Goal: Information Seeking & Learning: Learn about a topic

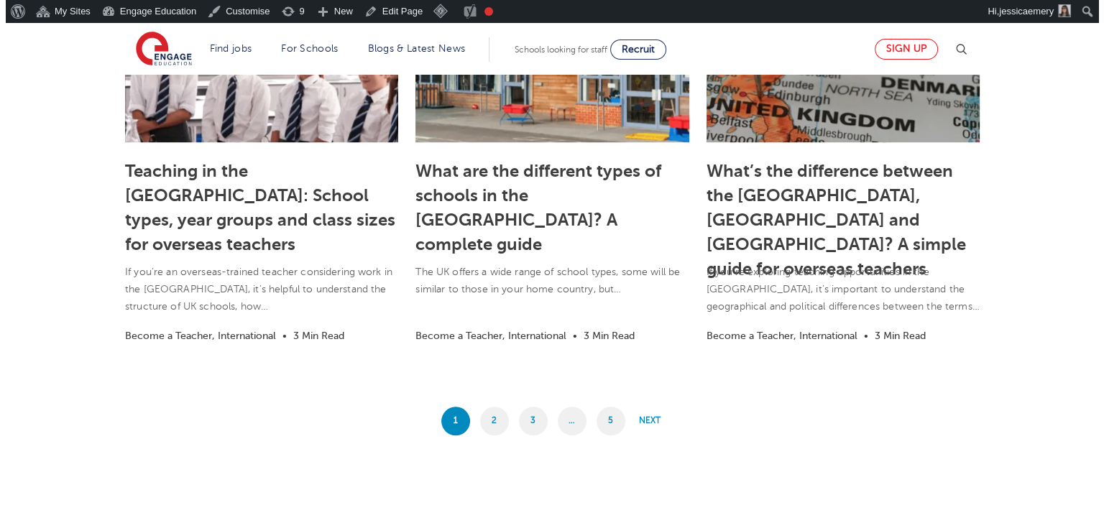
scroll to position [1150, 0]
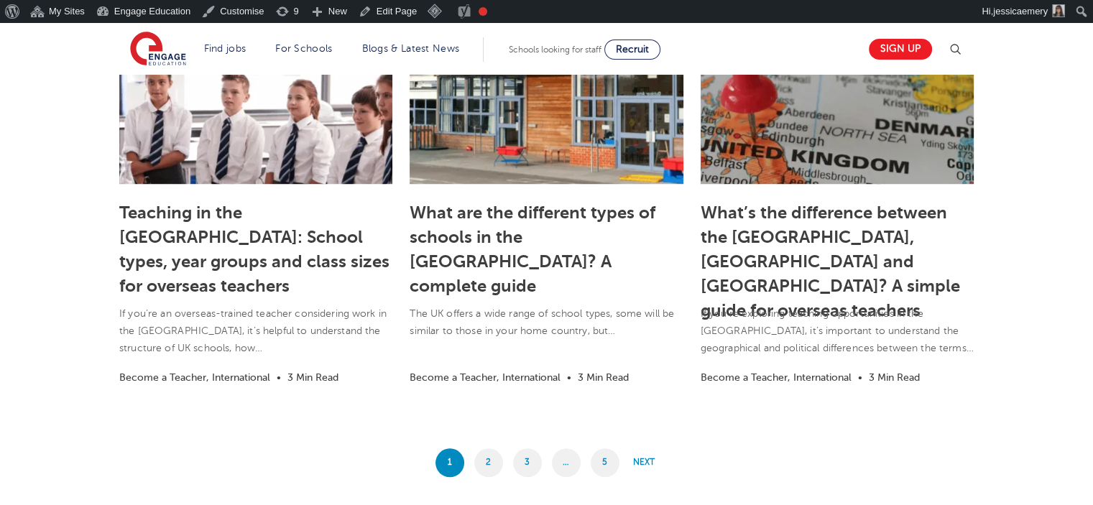
click at [958, 49] on img at bounding box center [955, 49] width 17 height 17
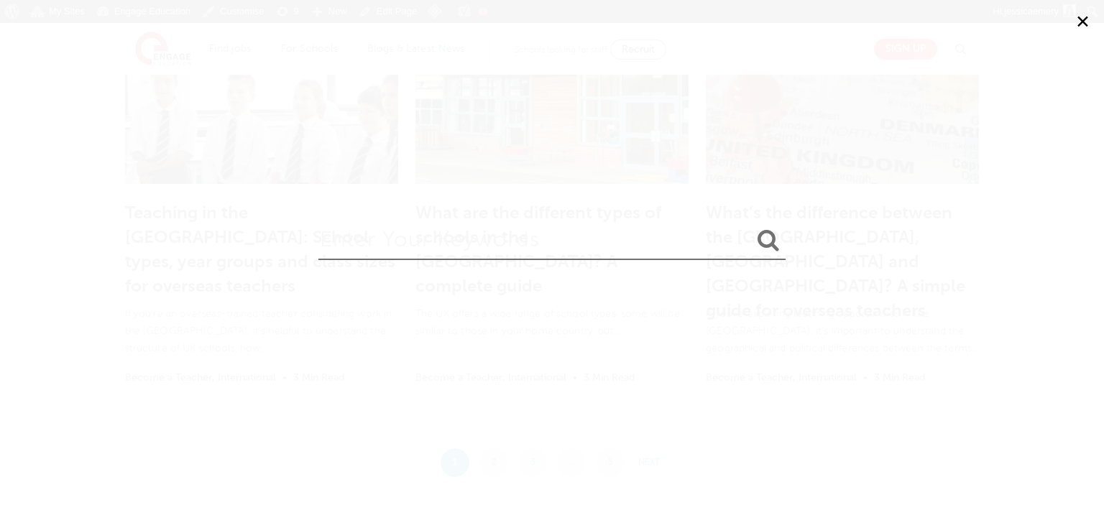
click at [544, 249] on input "search" at bounding box center [551, 237] width 467 height 47
type input "DBS"
click at [751, 228] on button "submit" at bounding box center [768, 241] width 35 height 27
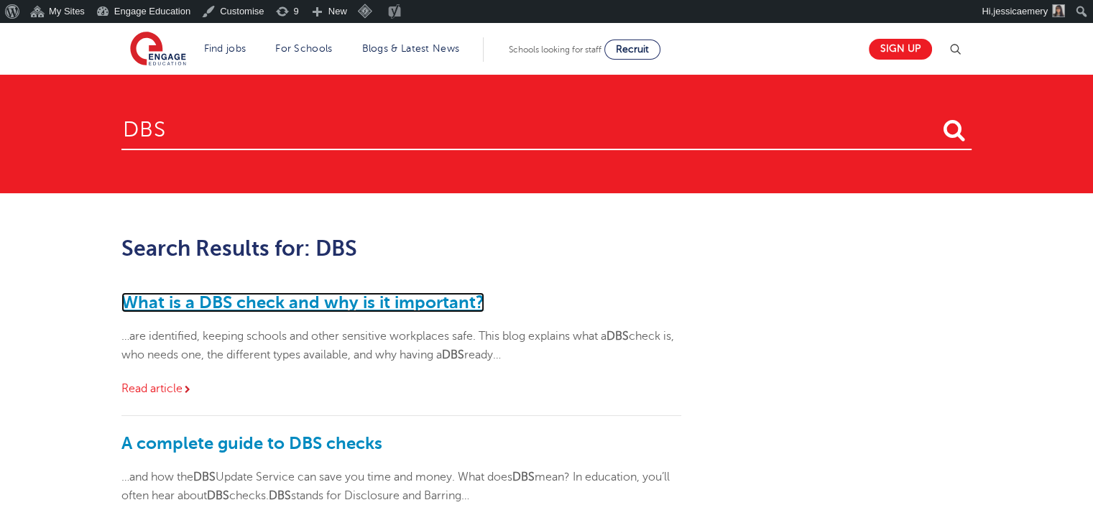
click at [408, 298] on link "What is a DBS check and why is it important?" at bounding box center [302, 303] width 363 height 20
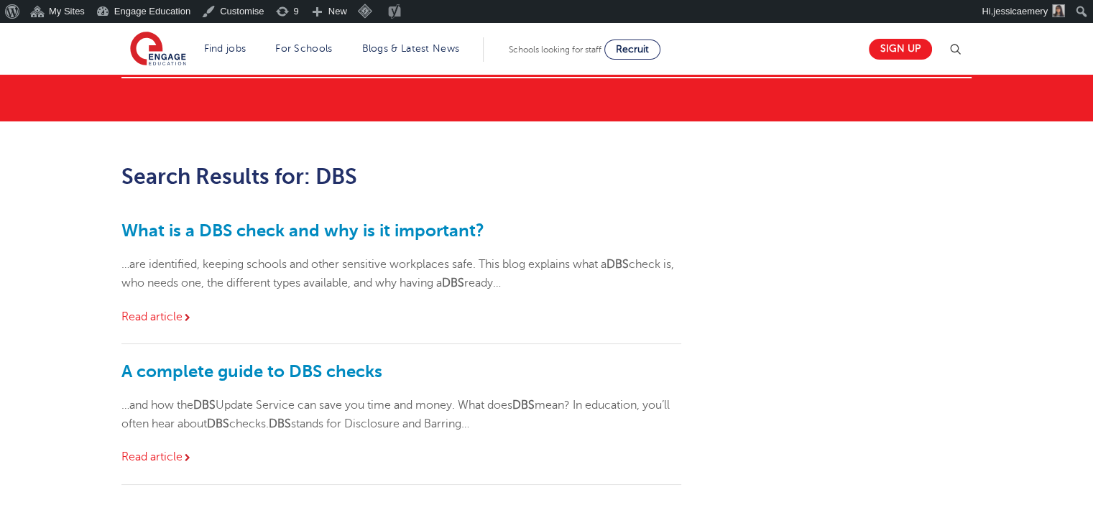
scroll to position [144, 0]
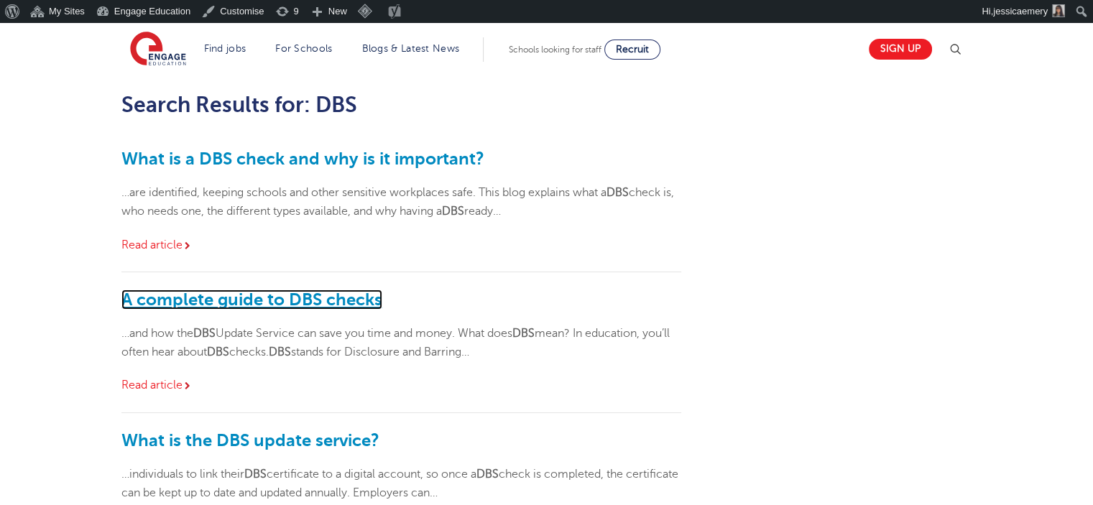
click at [255, 299] on link "A complete guide to DBS checks" at bounding box center [251, 300] width 261 height 20
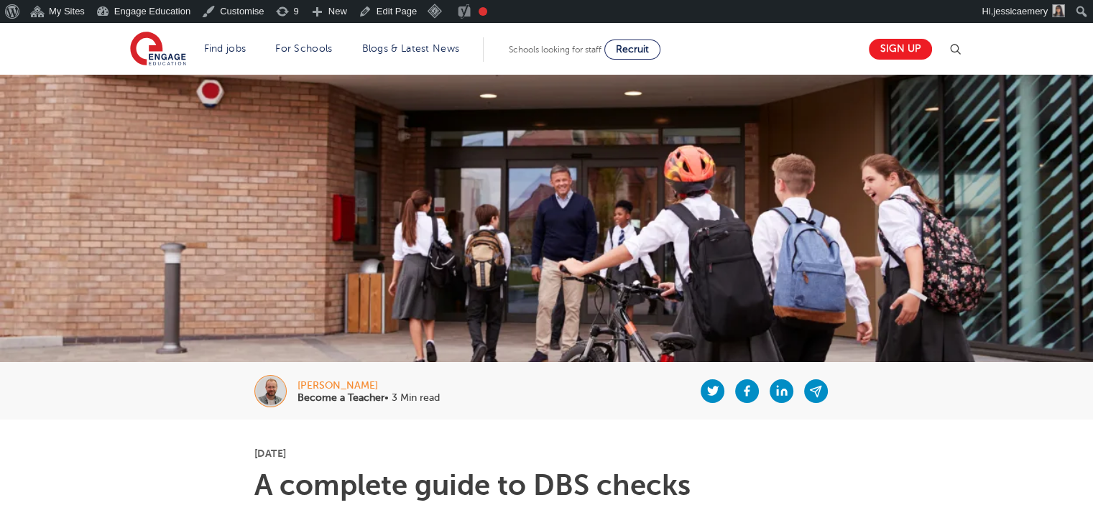
scroll to position [47, 0]
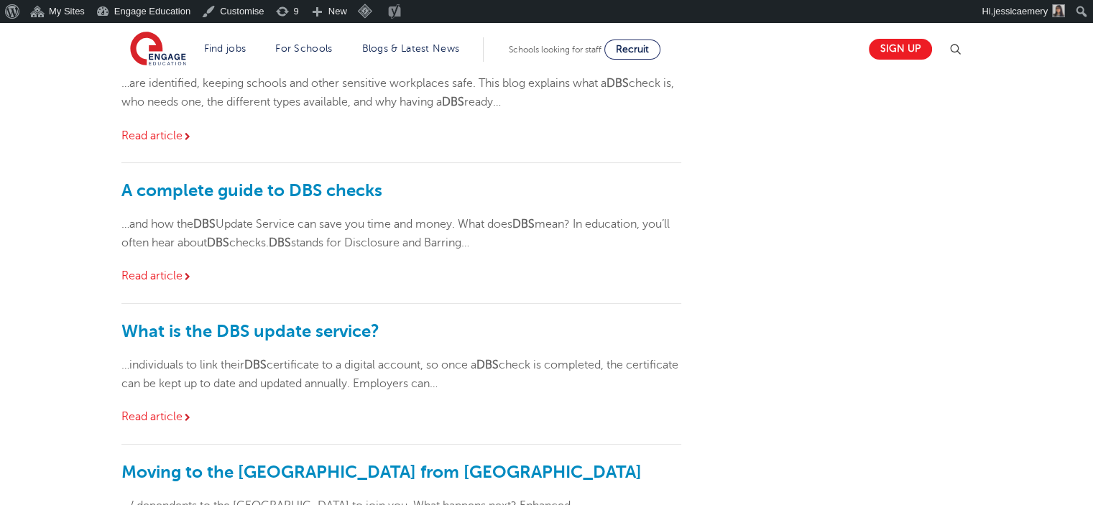
scroll to position [288, 0]
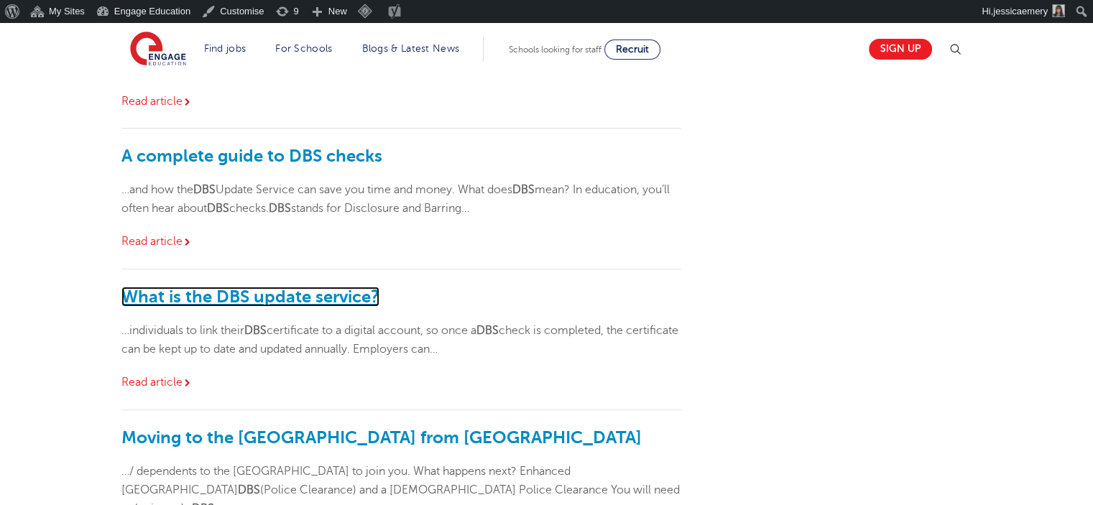
click at [285, 299] on link "What is the DBS update service?" at bounding box center [250, 297] width 258 height 20
